Goal: Navigation & Orientation: Find specific page/section

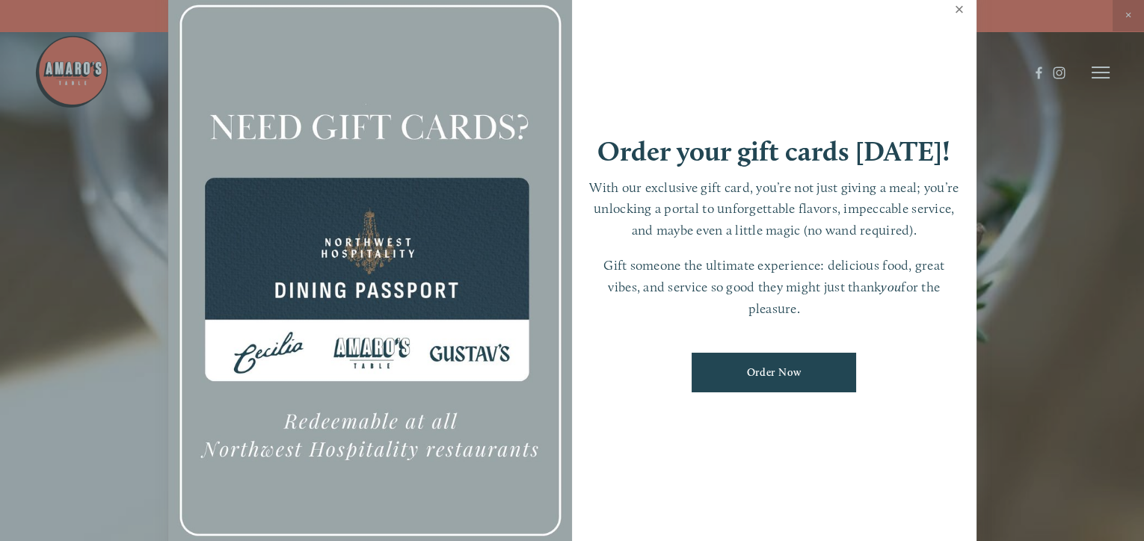
click at [958, 7] on link "Close" at bounding box center [959, 11] width 29 height 42
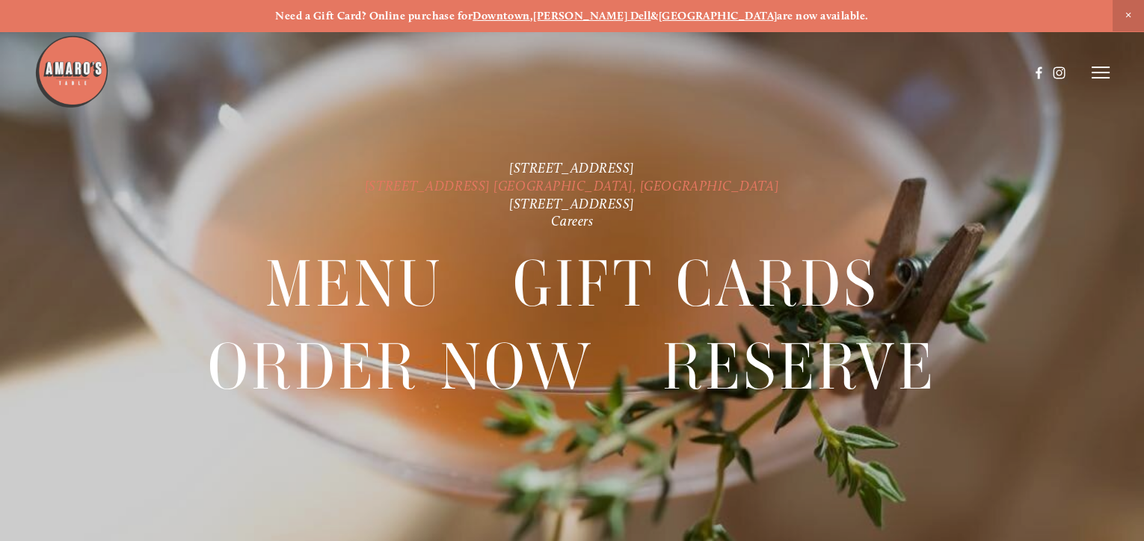
click at [647, 191] on link "[STREET_ADDRESS] [GEOGRAPHIC_DATA], [GEOGRAPHIC_DATA]" at bounding box center [572, 186] width 414 height 16
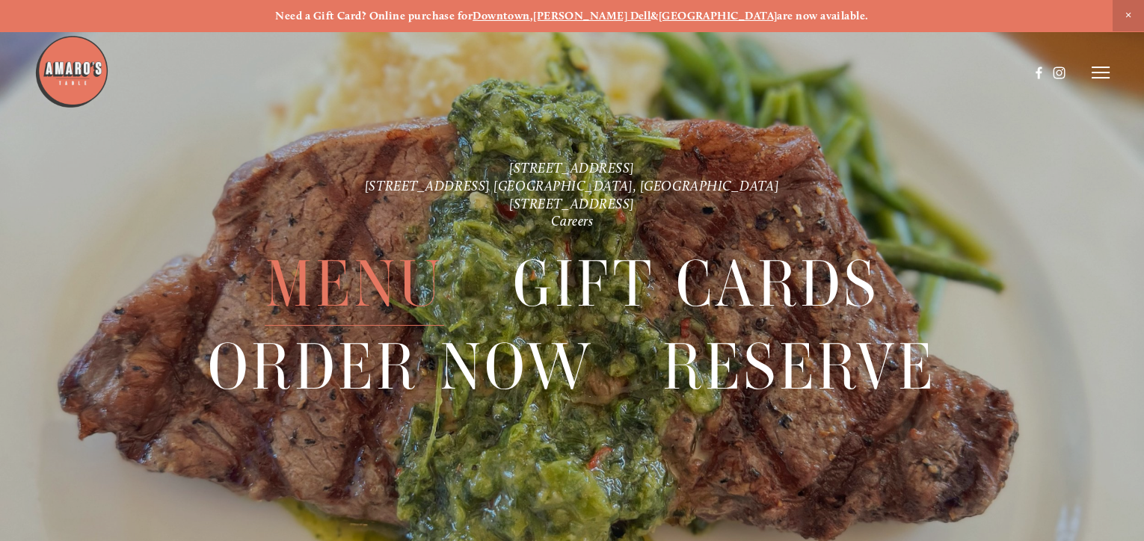
click at [392, 292] on span "Menu" at bounding box center [354, 283] width 179 height 83
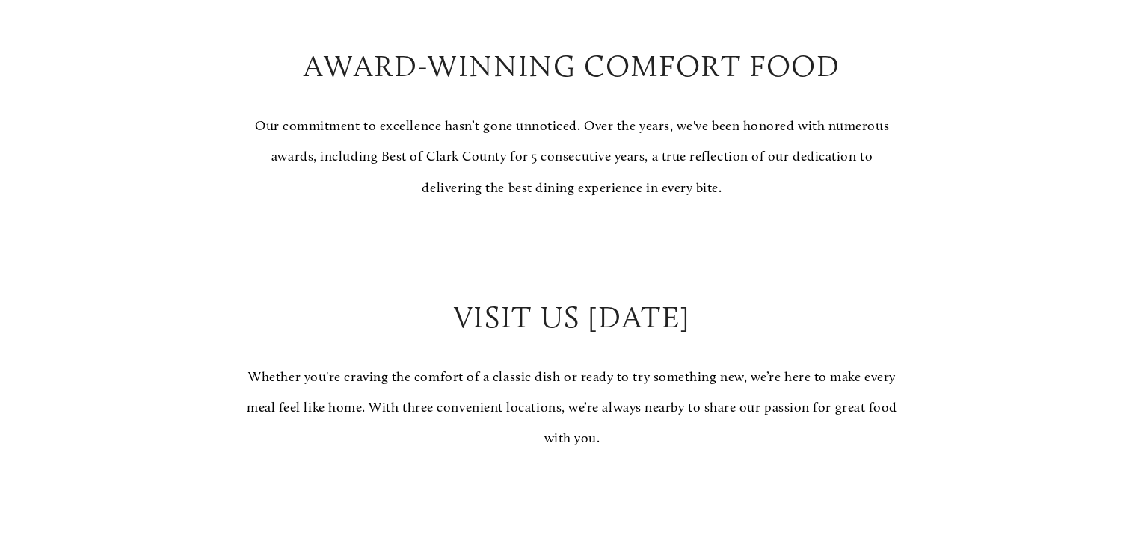
scroll to position [1518, 0]
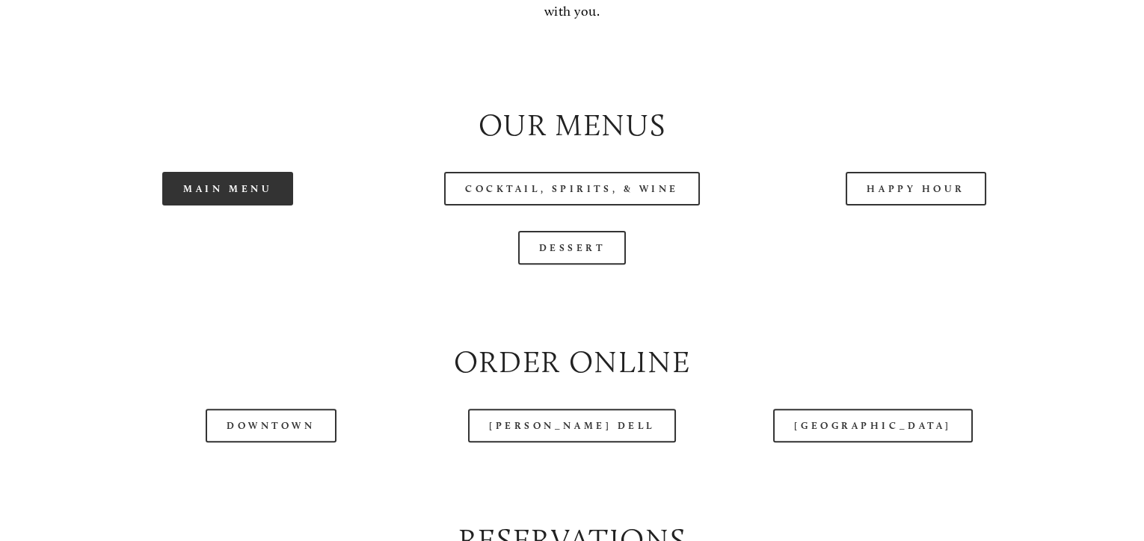
click at [212, 194] on link "Main Menu" at bounding box center [227, 189] width 131 height 34
